Goal: Task Accomplishment & Management: Use online tool/utility

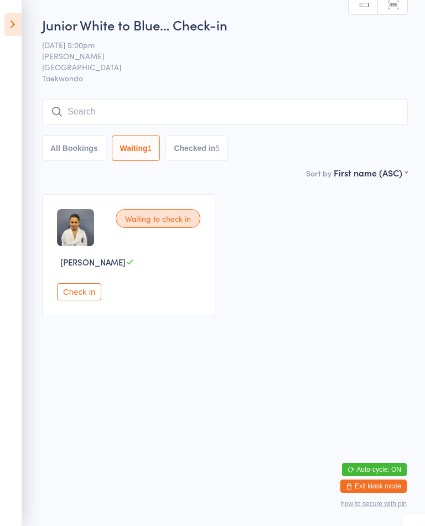
click at [85, 293] on button "Check in" at bounding box center [79, 291] width 44 height 17
click at [84, 297] on button "Check in" at bounding box center [79, 291] width 44 height 17
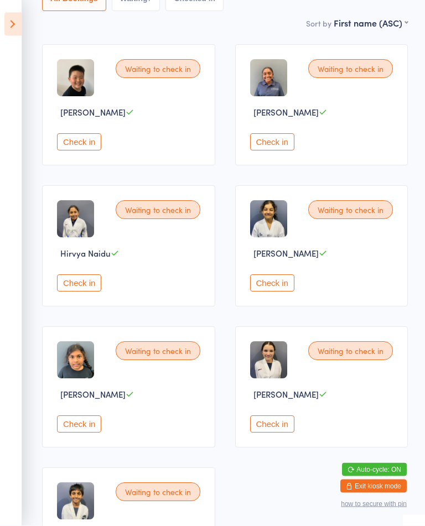
scroll to position [149, 0]
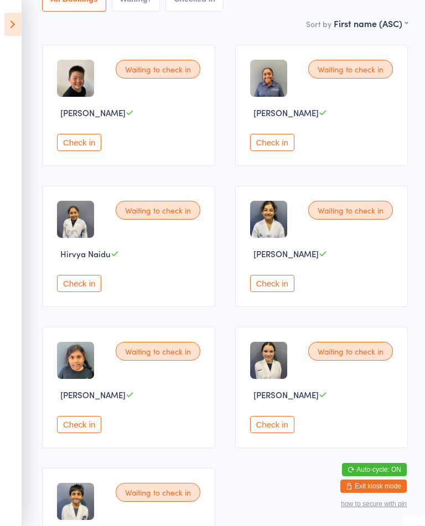
click at [67, 288] on button "Check in" at bounding box center [79, 283] width 44 height 17
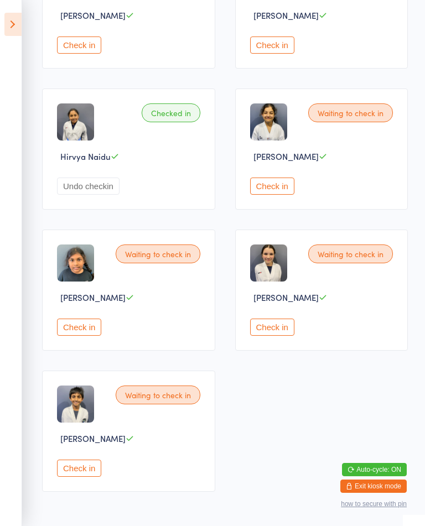
scroll to position [294, 0]
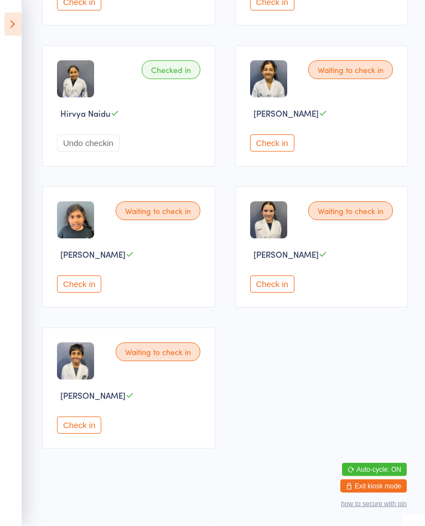
click at [95, 434] on button "Check in" at bounding box center [79, 425] width 44 height 17
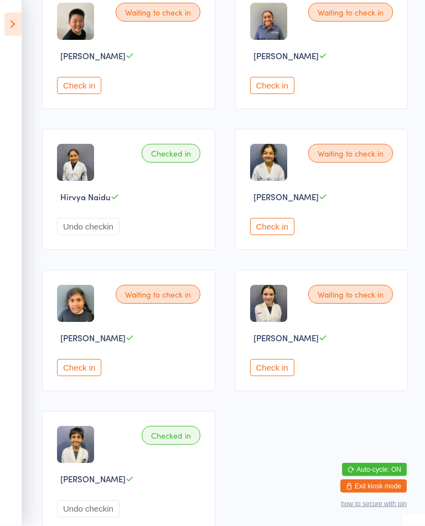
scroll to position [206, 0]
click at [278, 235] on button "Check in" at bounding box center [272, 226] width 44 height 17
click at [101, 376] on button "Check in" at bounding box center [79, 367] width 44 height 17
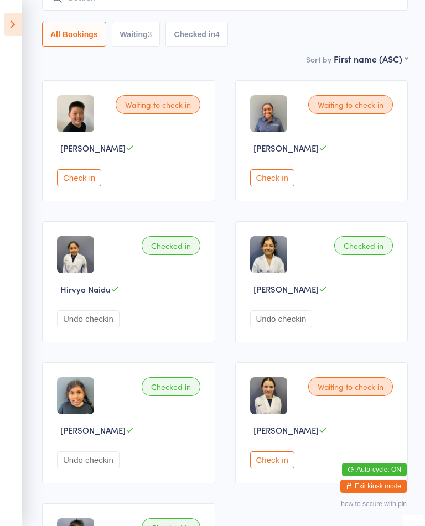
scroll to position [114, 0]
click at [276, 468] on button "Check in" at bounding box center [272, 459] width 44 height 17
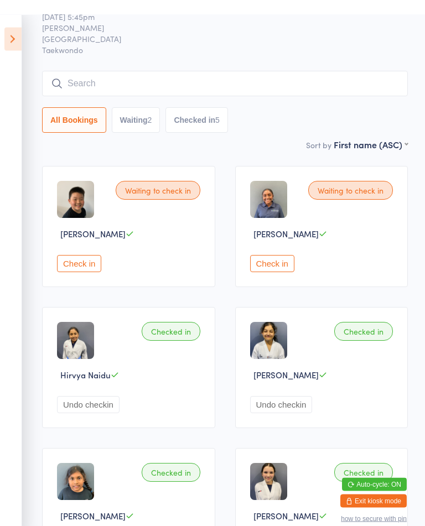
scroll to position [0, 0]
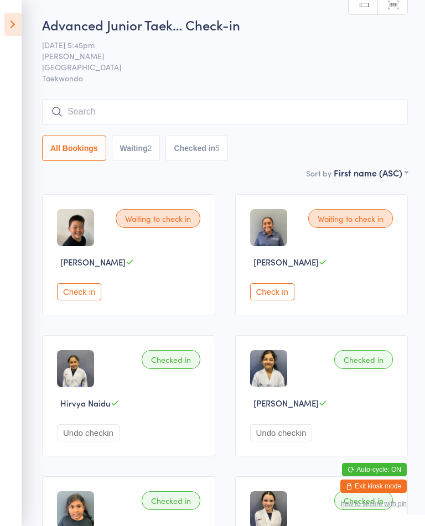
click at [288, 297] on button "Check in" at bounding box center [272, 291] width 44 height 17
click at [15, 27] on icon at bounding box center [12, 24] width 17 height 23
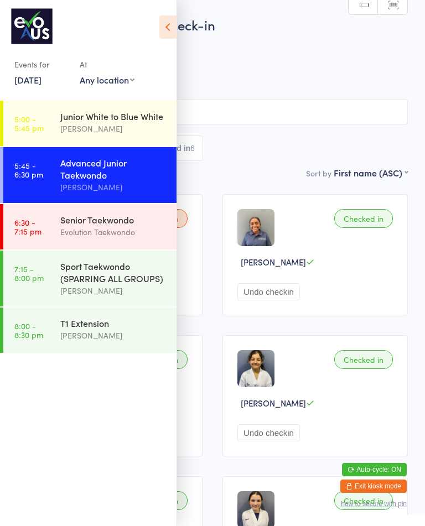
click at [94, 133] on div "[PERSON_NAME]" at bounding box center [113, 128] width 107 height 13
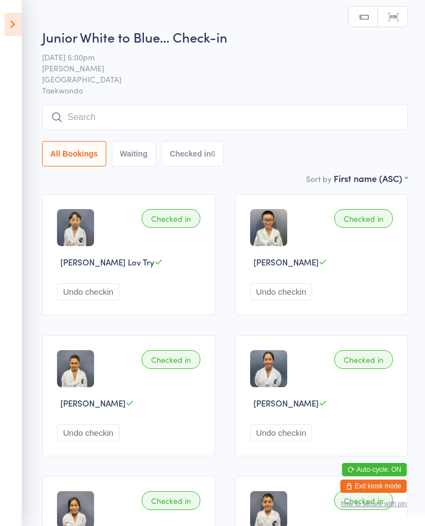
click at [147, 155] on button "Waiting" at bounding box center [134, 153] width 44 height 25
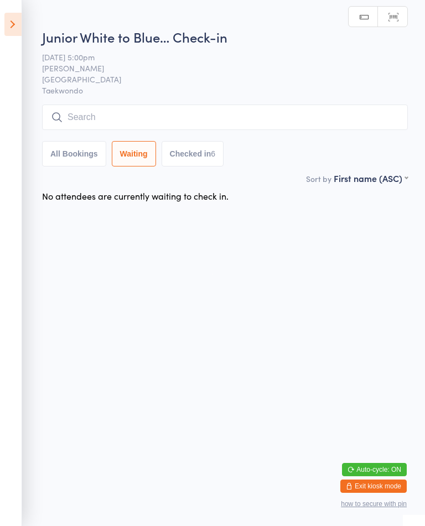
click at [14, 24] on icon at bounding box center [12, 24] width 17 height 23
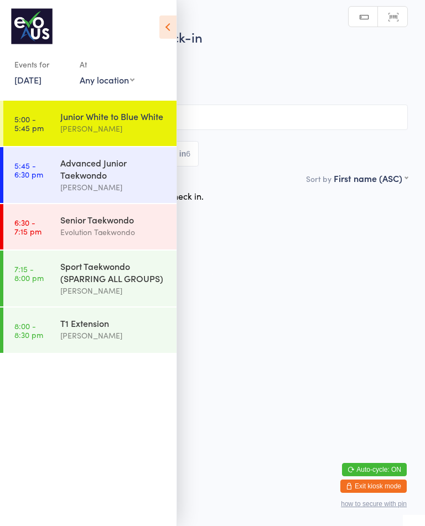
click at [122, 172] on div "Advanced Junior Taekwondo" at bounding box center [113, 168] width 107 height 24
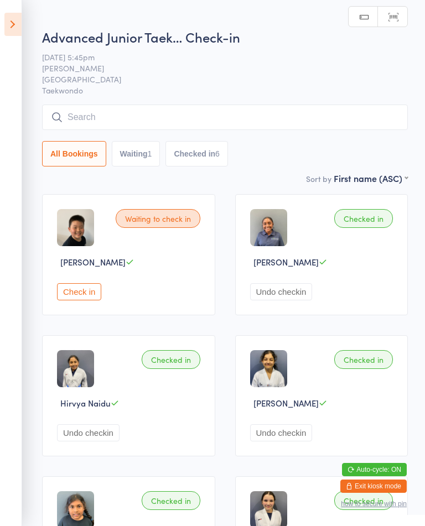
click at [147, 155] on button "Waiting 1" at bounding box center [136, 153] width 49 height 25
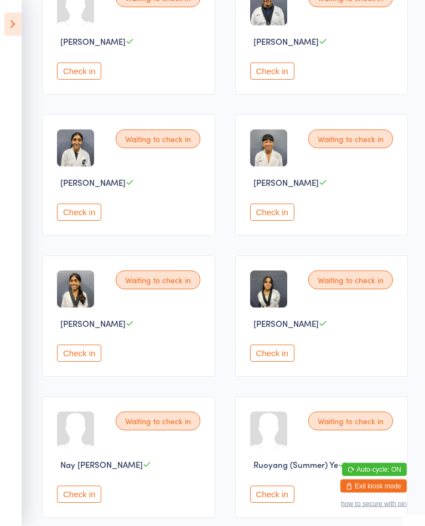
click at [276, 221] on button "Check in" at bounding box center [272, 212] width 44 height 17
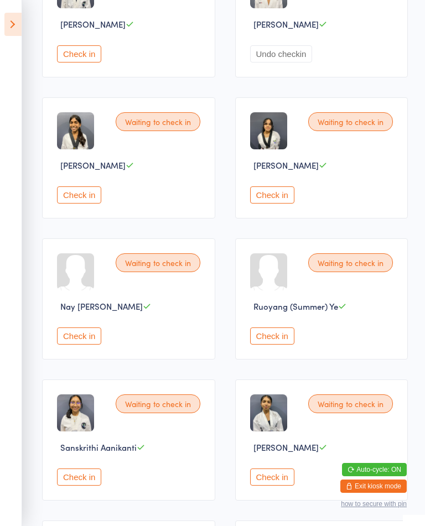
scroll to position [664, 0]
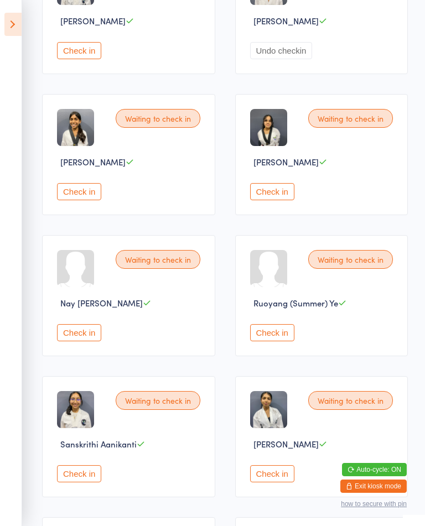
click at [77, 341] on button "Check in" at bounding box center [79, 332] width 44 height 17
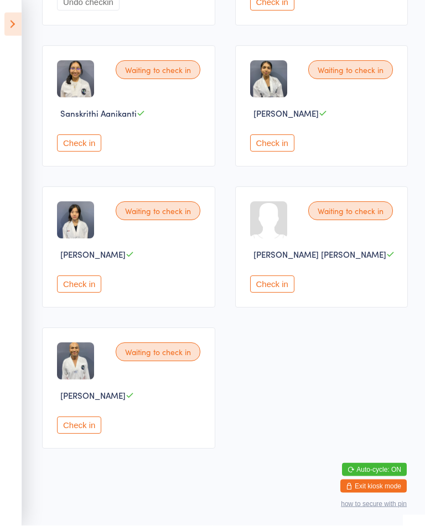
click at [80, 434] on button "Check in" at bounding box center [79, 425] width 44 height 17
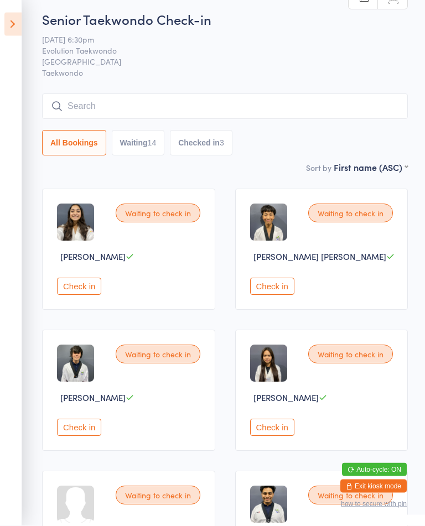
scroll to position [0, 0]
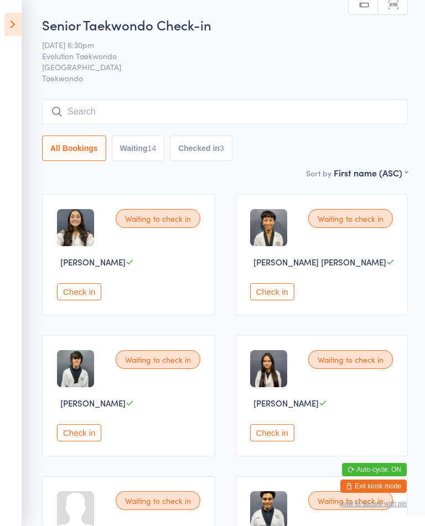
click at [271, 295] on button "Check in" at bounding box center [272, 291] width 44 height 17
click at [92, 300] on button "Check in" at bounding box center [79, 291] width 44 height 17
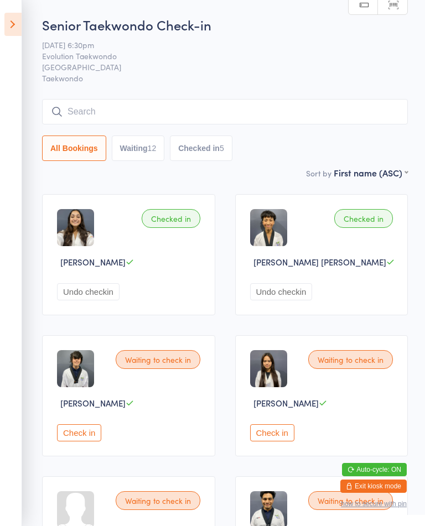
click at [100, 436] on button "Check in" at bounding box center [79, 432] width 44 height 17
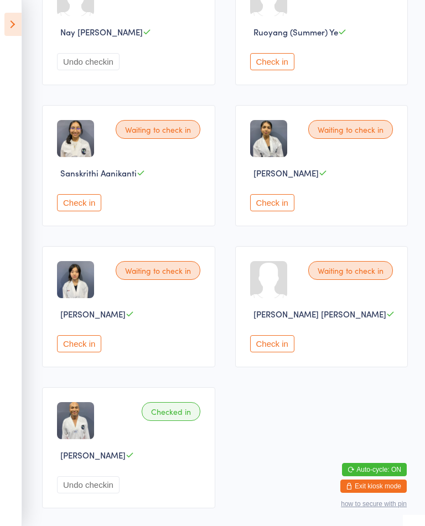
scroll to position [933, 0]
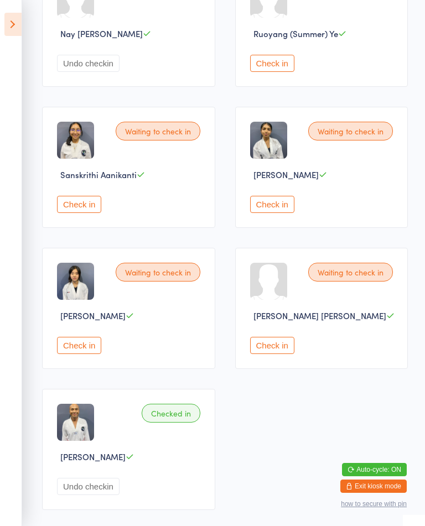
click at [278, 213] on button "Check in" at bounding box center [272, 204] width 44 height 17
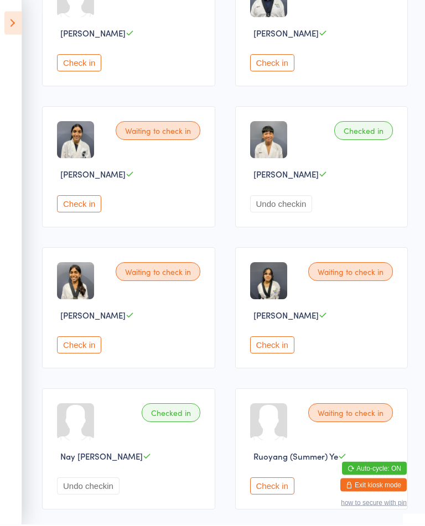
scroll to position [512, 0]
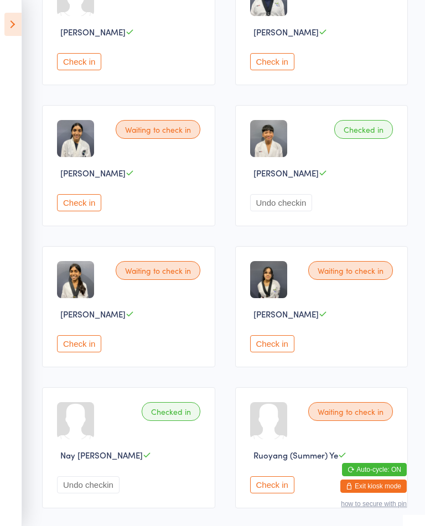
click at [271, 352] on button "Check in" at bounding box center [272, 343] width 44 height 17
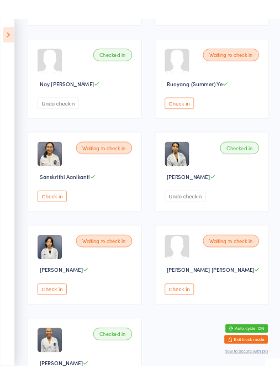
scroll to position [1888, 0]
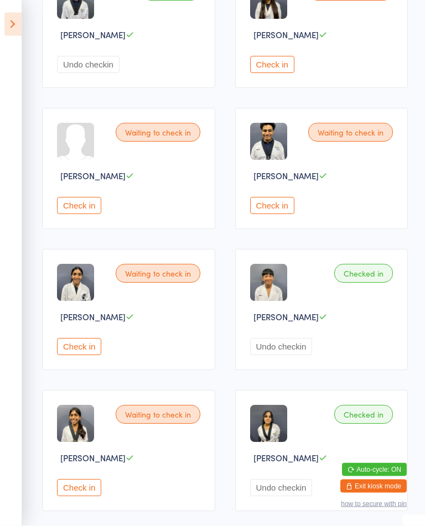
click at [93, 215] on button "Check in" at bounding box center [79, 205] width 44 height 17
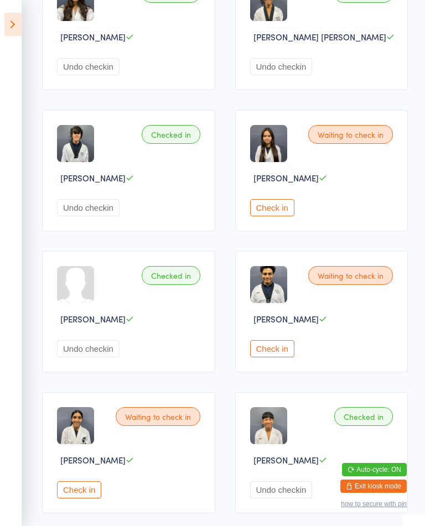
scroll to position [224, 0]
click at [286, 212] on button "Check in" at bounding box center [272, 208] width 44 height 17
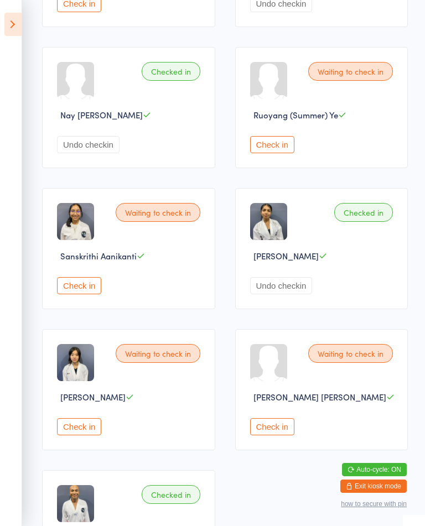
scroll to position [874, 0]
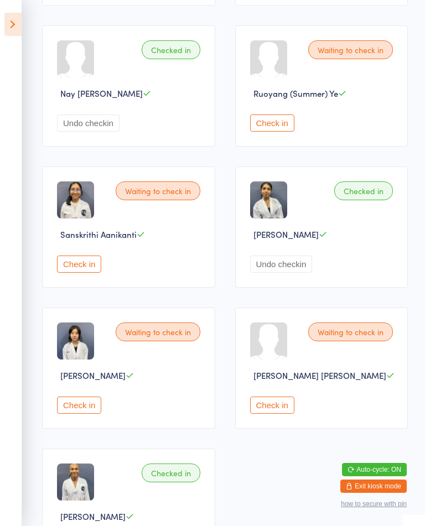
click at [86, 414] on button "Check in" at bounding box center [79, 404] width 44 height 17
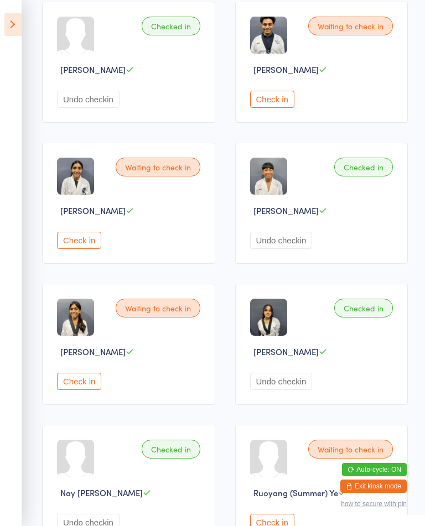
scroll to position [473, 0]
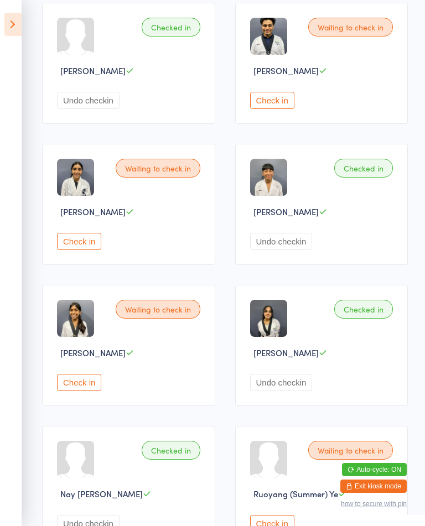
click at [91, 250] on button "Check in" at bounding box center [79, 241] width 44 height 17
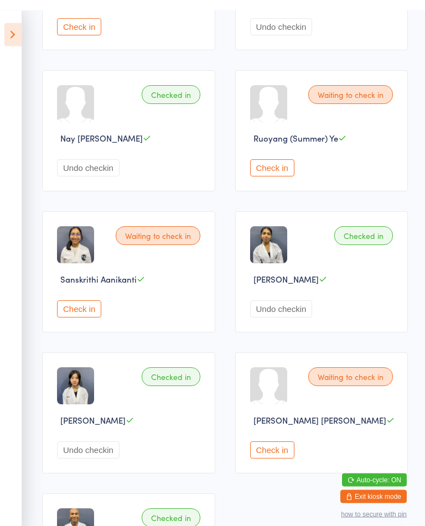
scroll to position [808, 0]
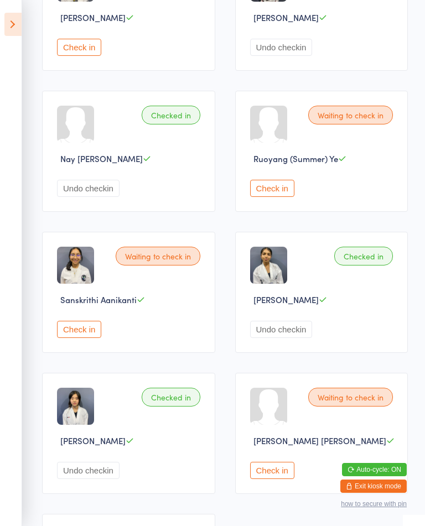
click at [284, 197] on button "Check in" at bounding box center [272, 188] width 44 height 17
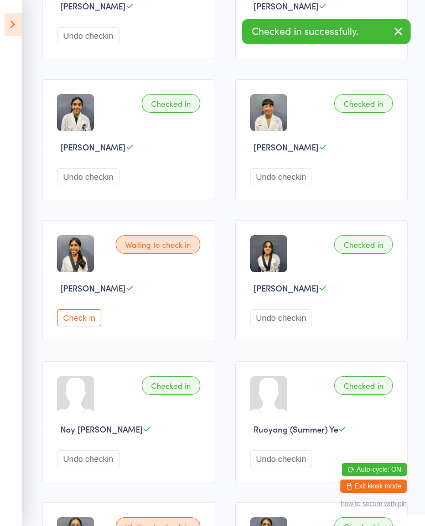
scroll to position [0, 0]
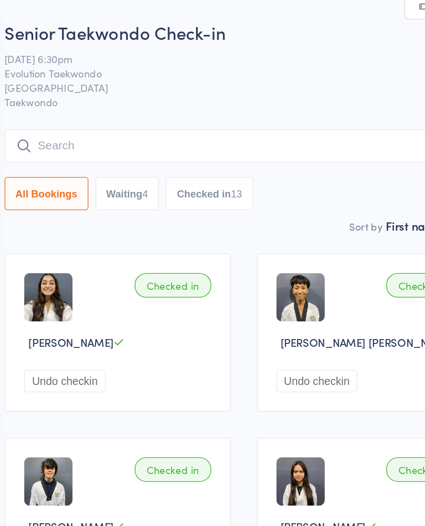
click at [113, 148] on button "Waiting 4" at bounding box center [136, 147] width 49 height 25
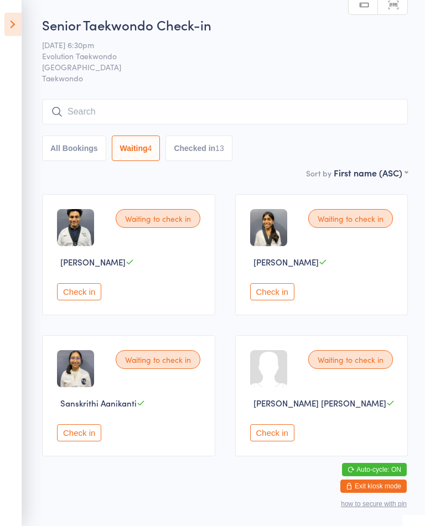
click at [81, 297] on button "Check in" at bounding box center [79, 291] width 44 height 17
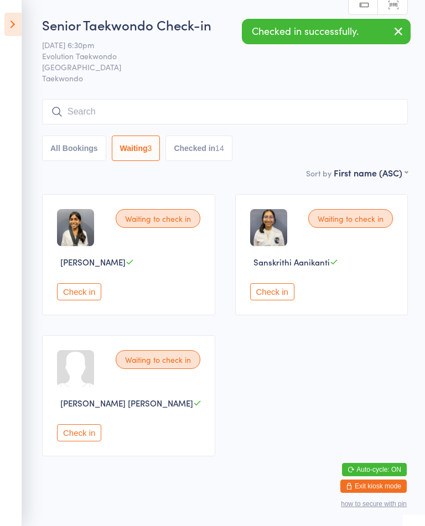
click at [80, 297] on button "Check in" at bounding box center [79, 291] width 44 height 17
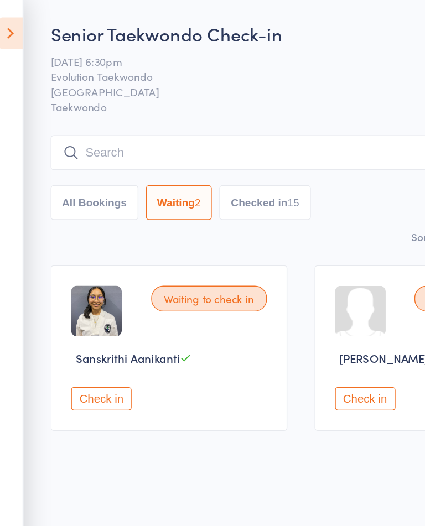
click at [90, 154] on button "All Bookings" at bounding box center [74, 147] width 64 height 25
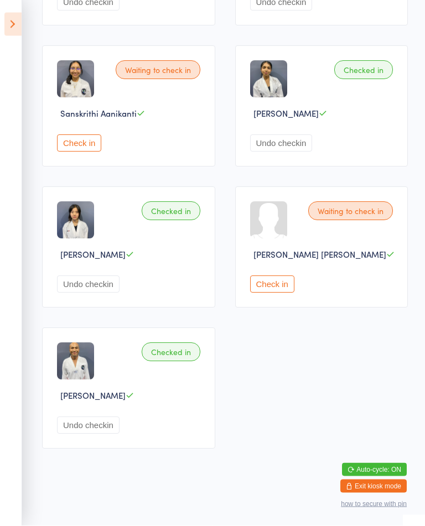
scroll to position [1021, 0]
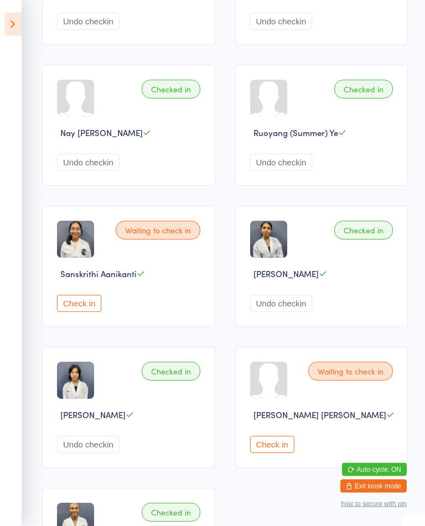
click at [74, 312] on button "Check in" at bounding box center [79, 303] width 44 height 17
